Goal: Task Accomplishment & Management: Manage account settings

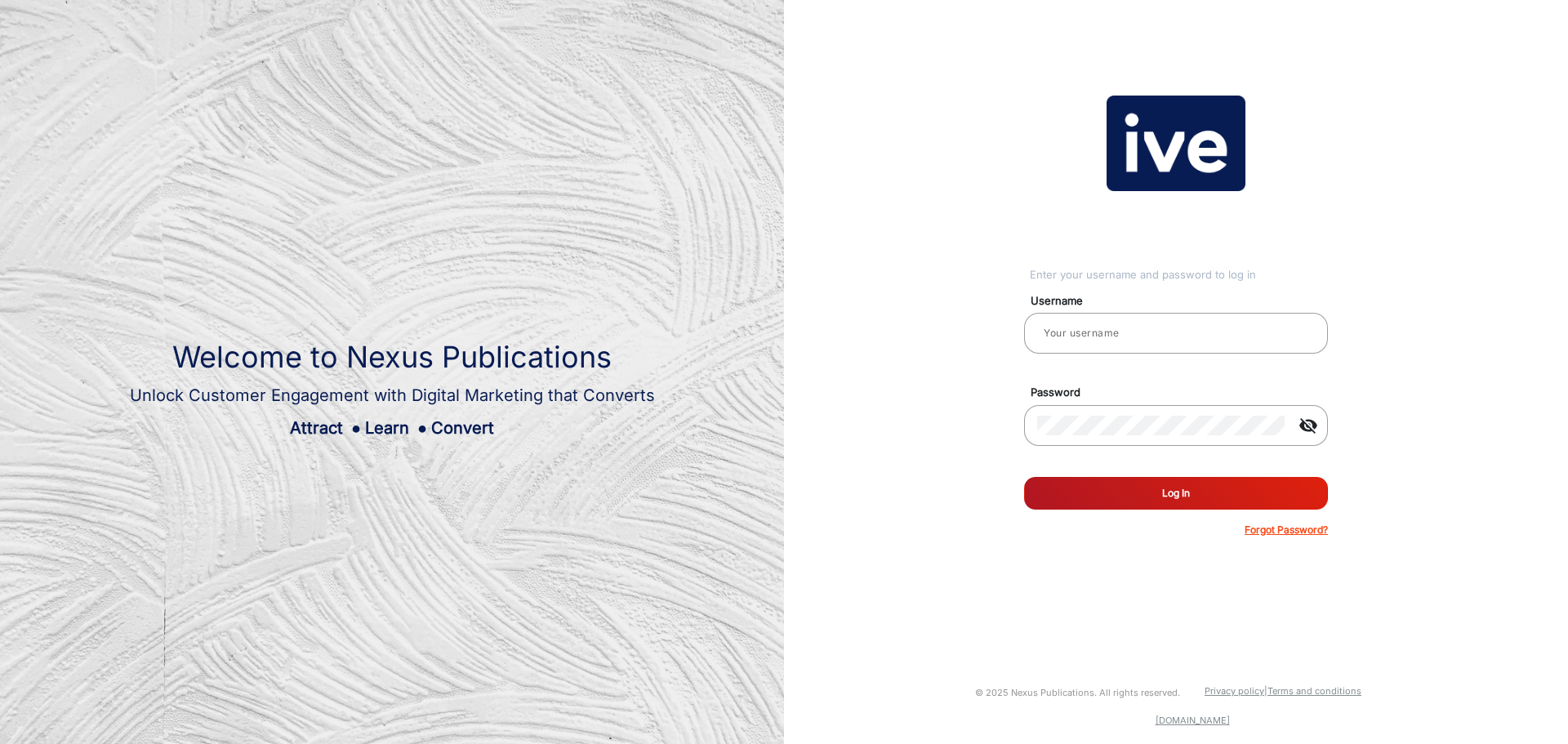
type input "gemcell"
click at [1211, 482] on button "Log In" at bounding box center [1176, 493] width 304 height 33
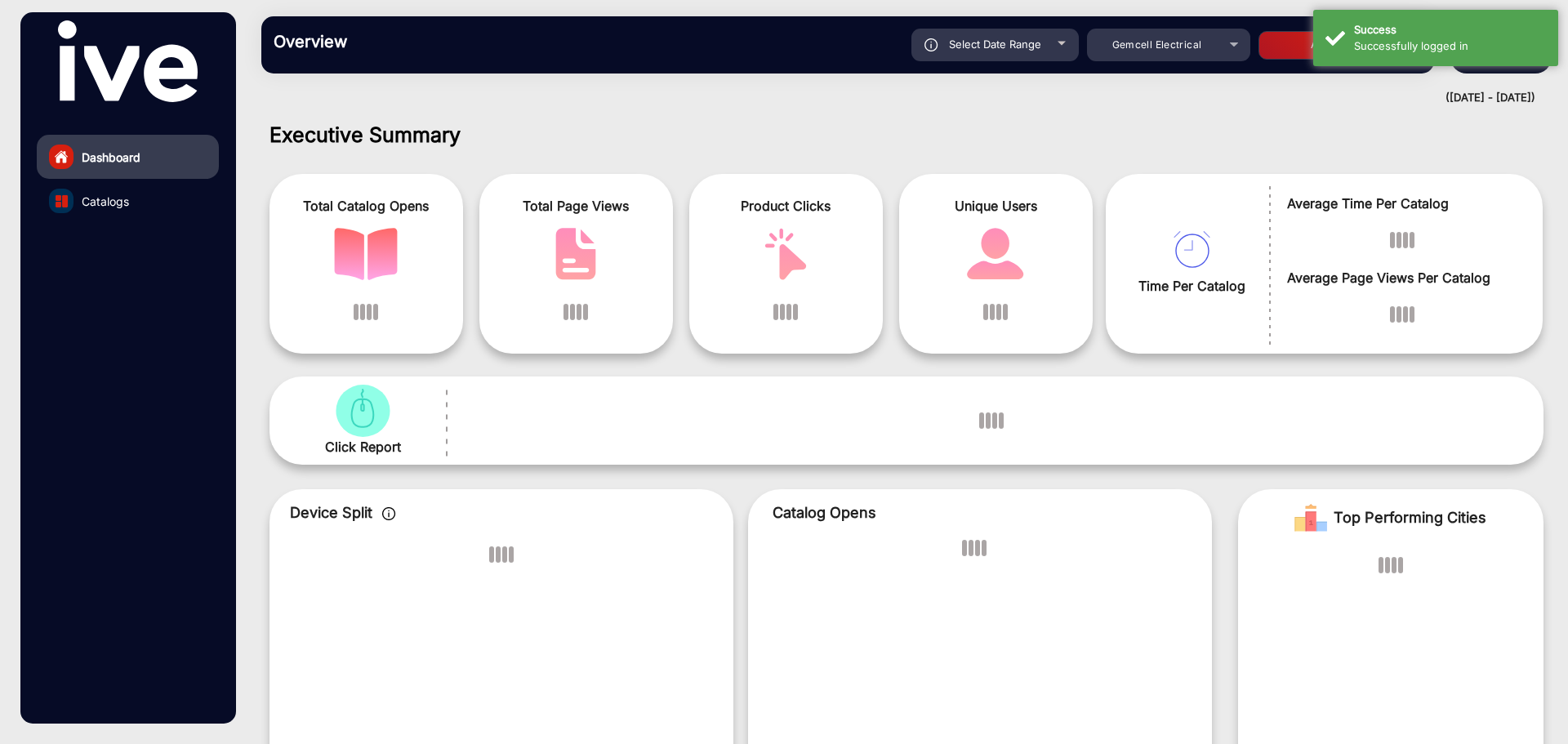
scroll to position [12, 0]
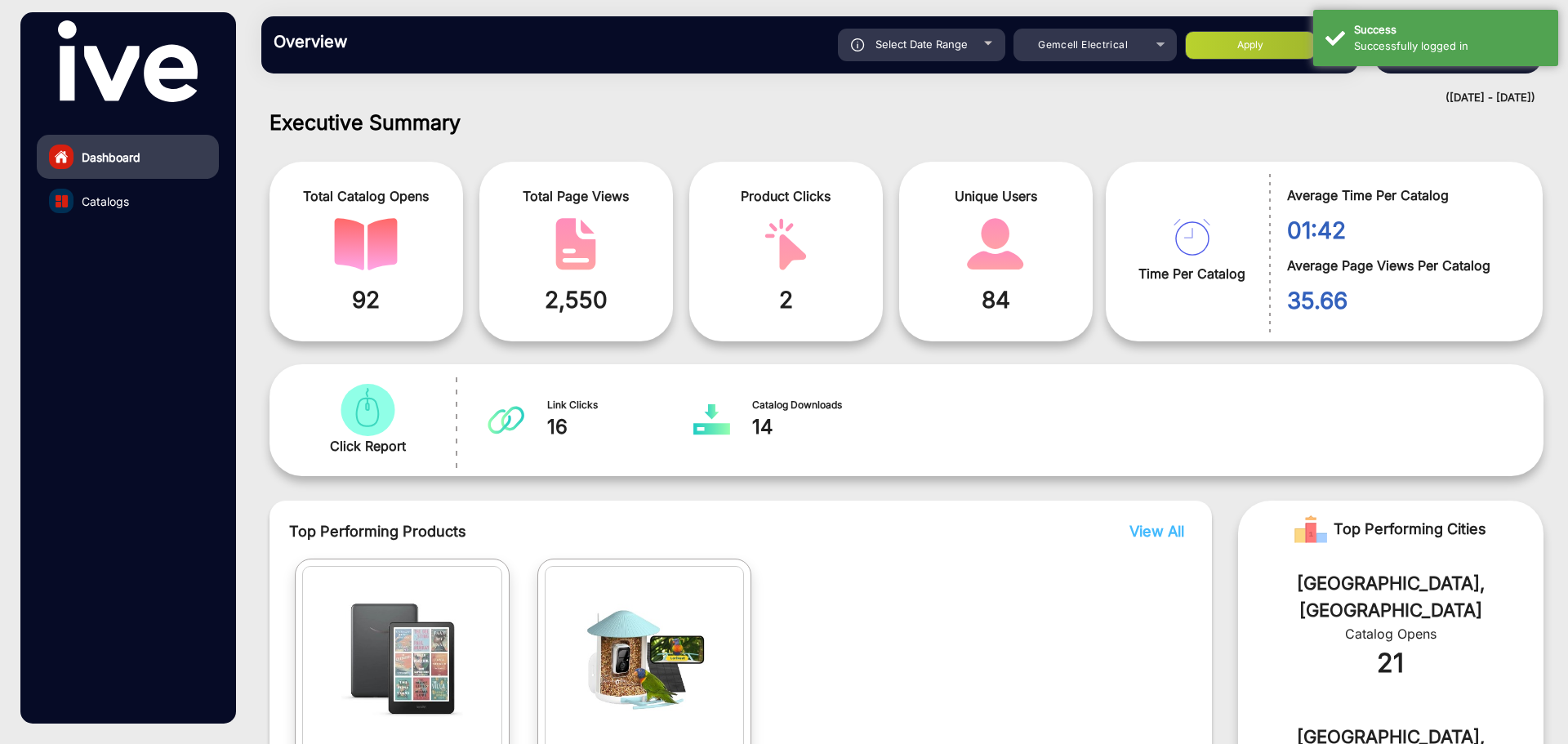
click at [960, 35] on div "Select Date Range" at bounding box center [921, 45] width 168 height 33
type input "[DATE]"
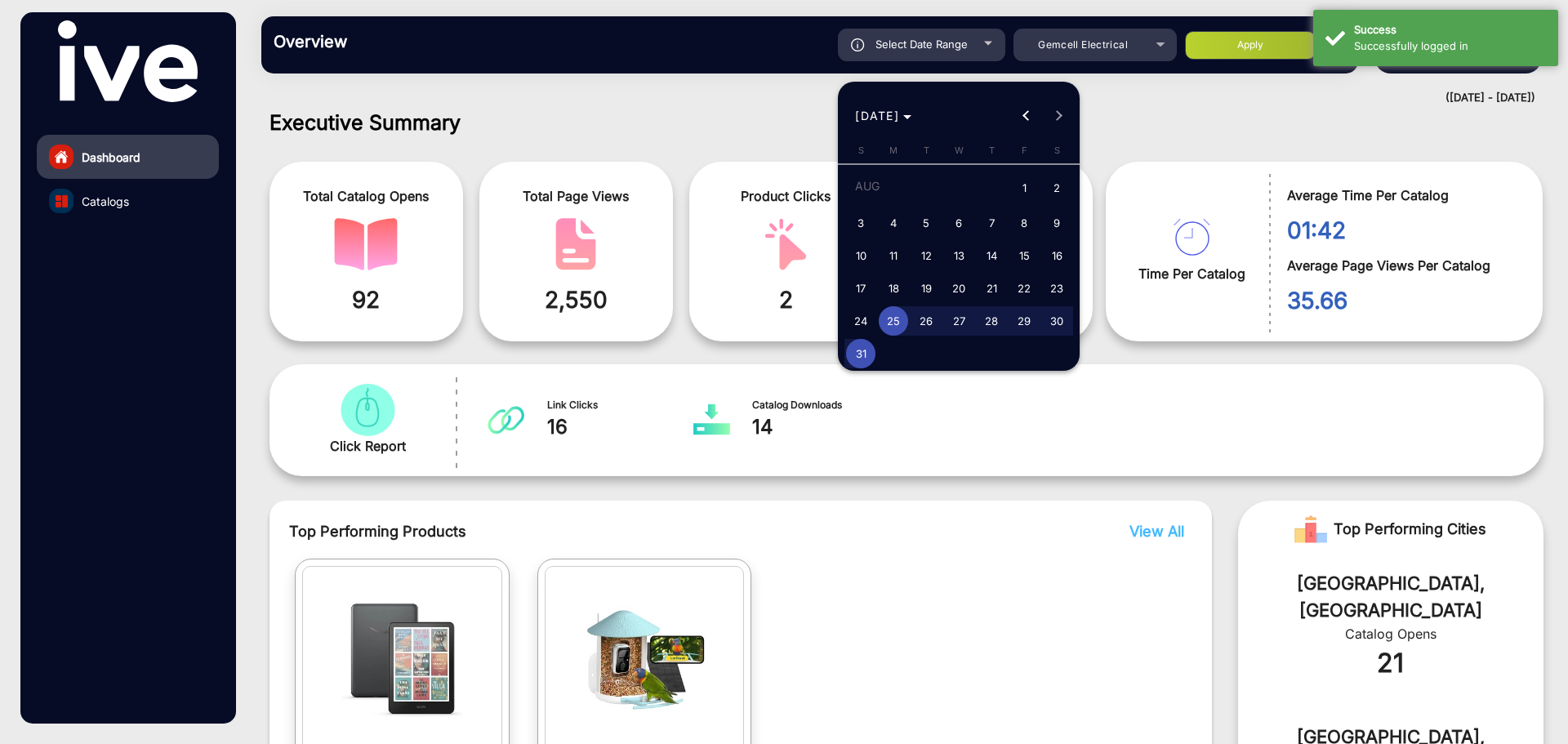
click at [1027, 184] on span "1" at bounding box center [1023, 189] width 29 height 34
type input "[DATE]"
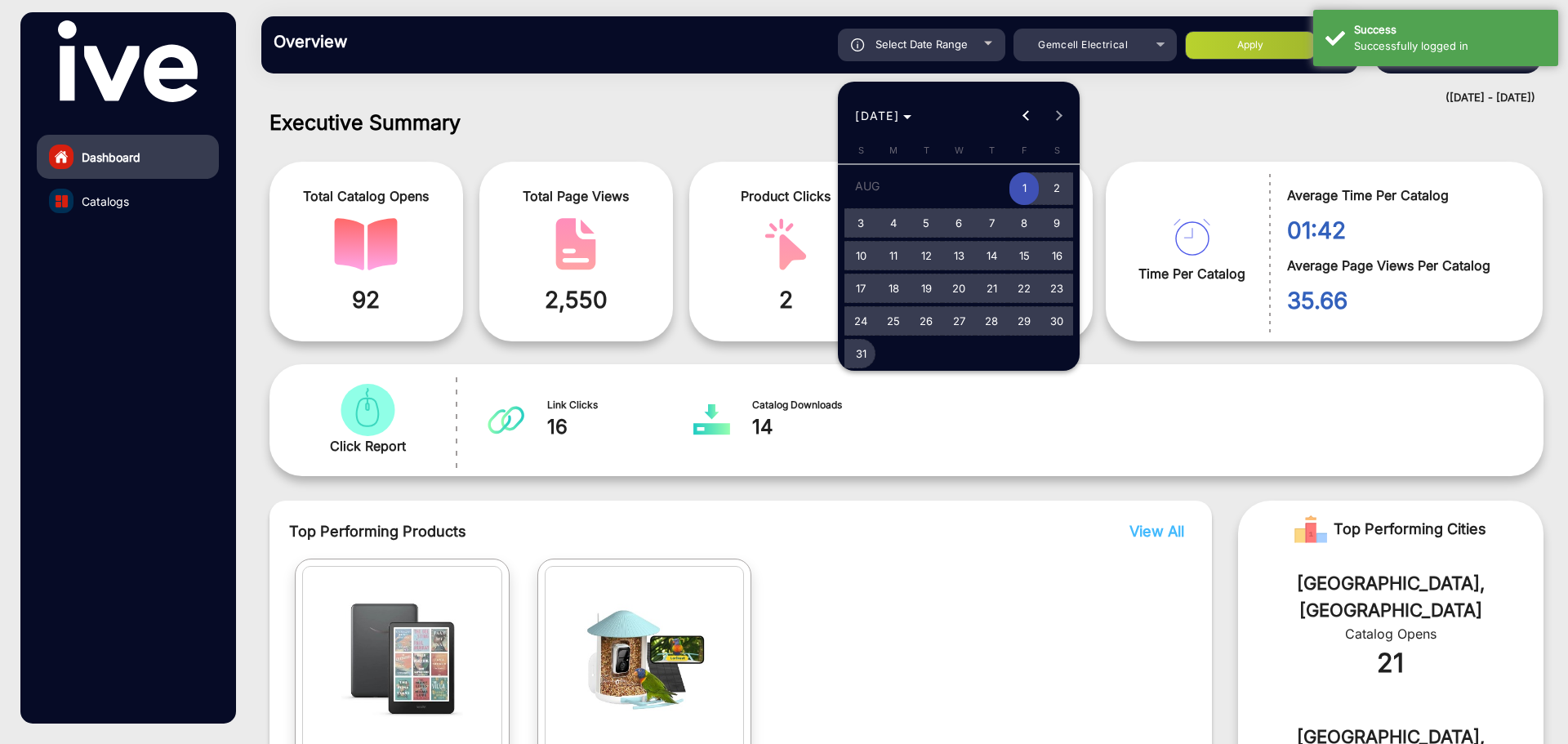
click at [862, 347] on span "31" at bounding box center [860, 353] width 29 height 29
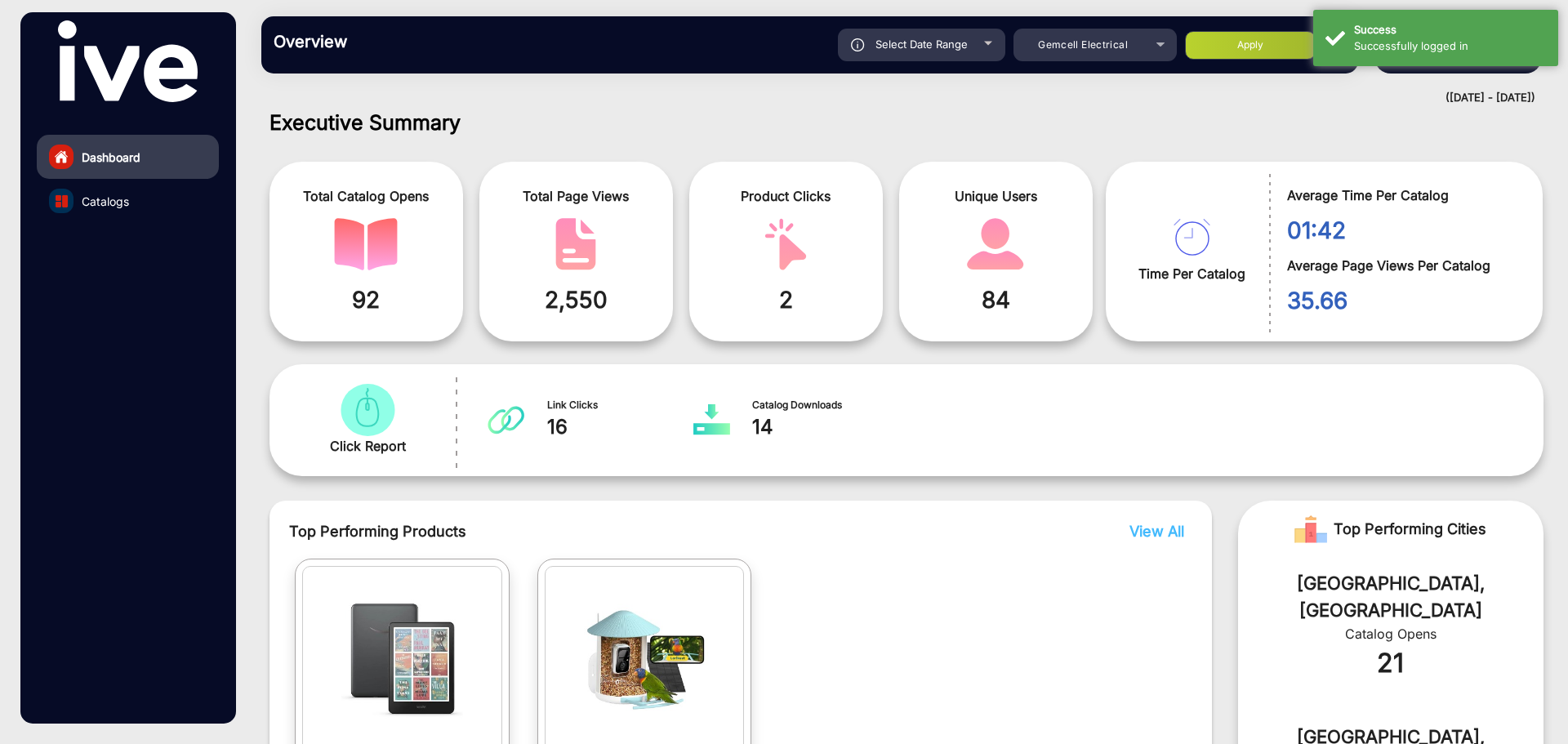
type input "[DATE]"
click at [1249, 40] on button "Apply" at bounding box center [1250, 45] width 130 height 29
type input "[DATE]"
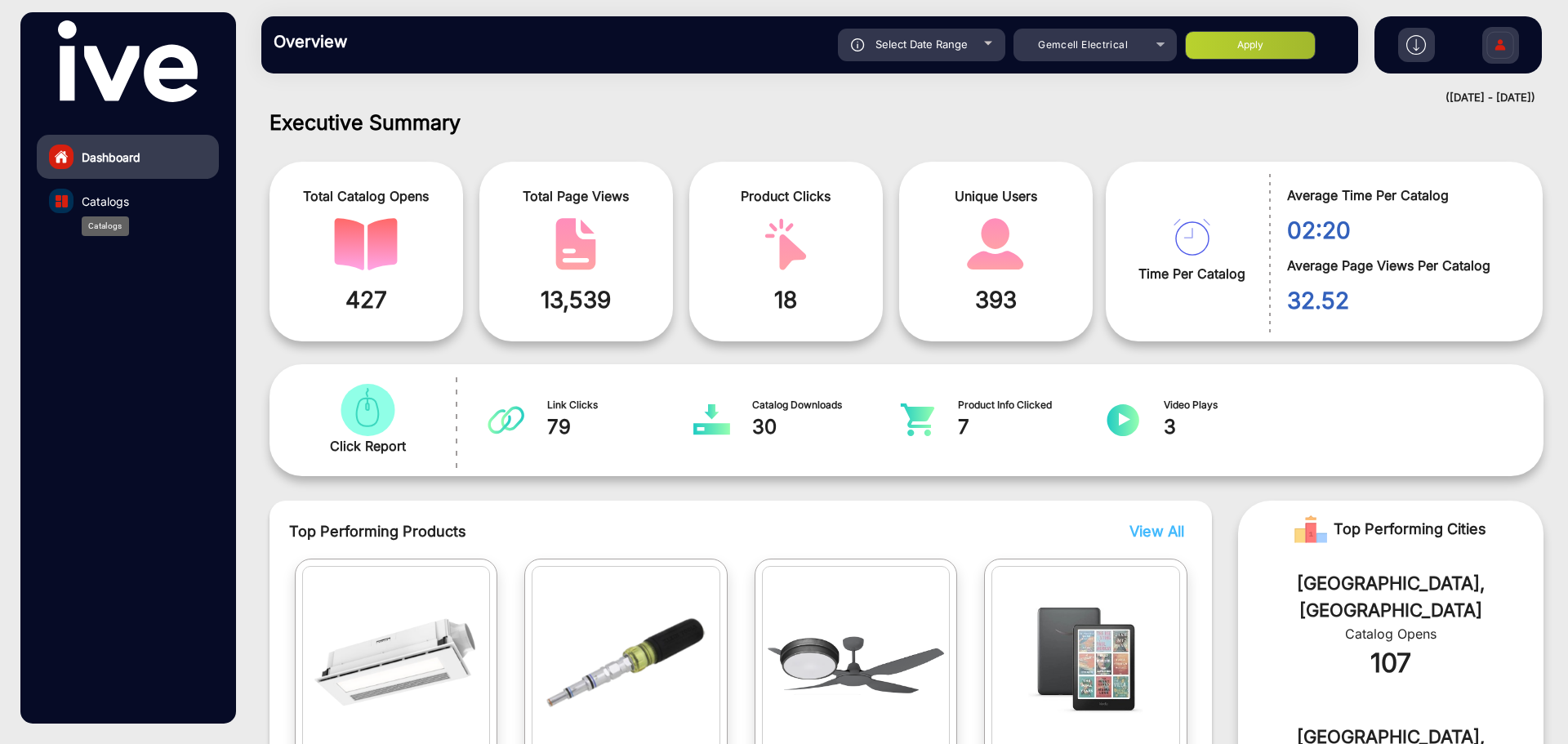
click at [100, 201] on span "Catalogs" at bounding box center [105, 201] width 48 height 17
